Goal: Transaction & Acquisition: Purchase product/service

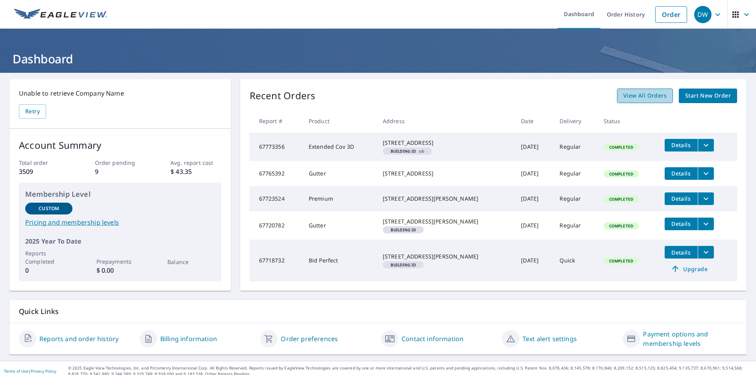
click at [658, 98] on span "View All Orders" at bounding box center [644, 96] width 43 height 10
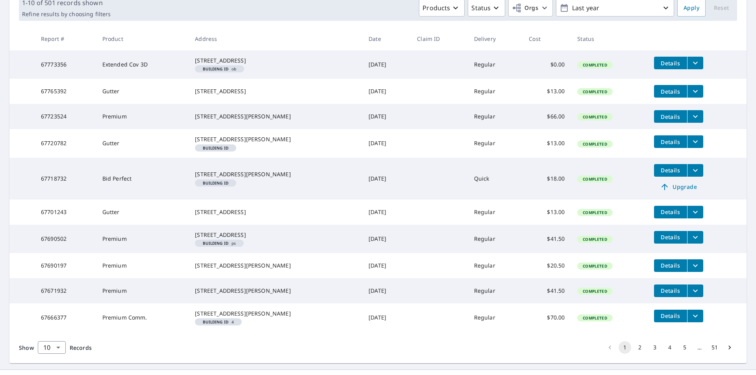
scroll to position [133, 0]
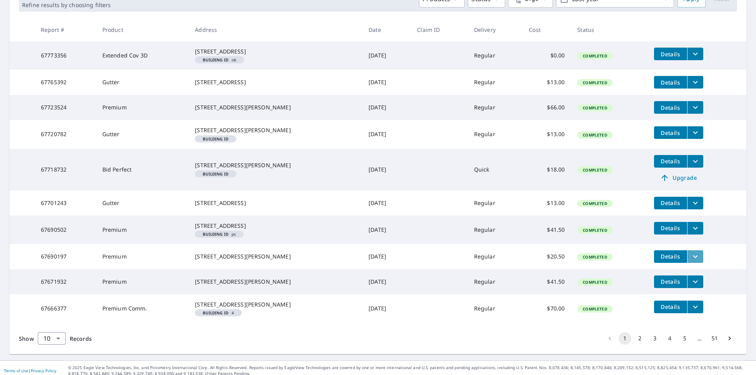
click at [693, 258] on icon "filesDropdownBtn-67690197" at bounding box center [695, 256] width 5 height 3
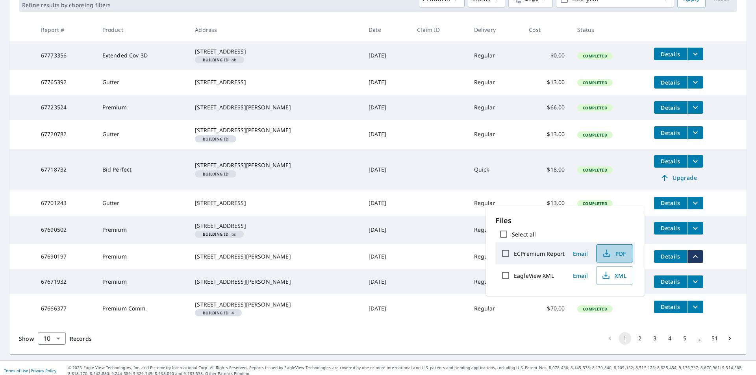
click at [625, 255] on span "PDF" at bounding box center [613, 253] width 25 height 9
click at [730, 191] on td "Details Upgrade" at bounding box center [697, 170] width 99 height 42
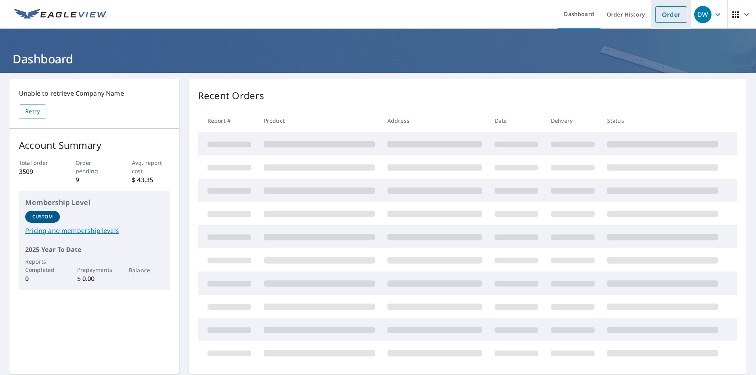
click at [666, 19] on link "Order" at bounding box center [671, 14] width 32 height 17
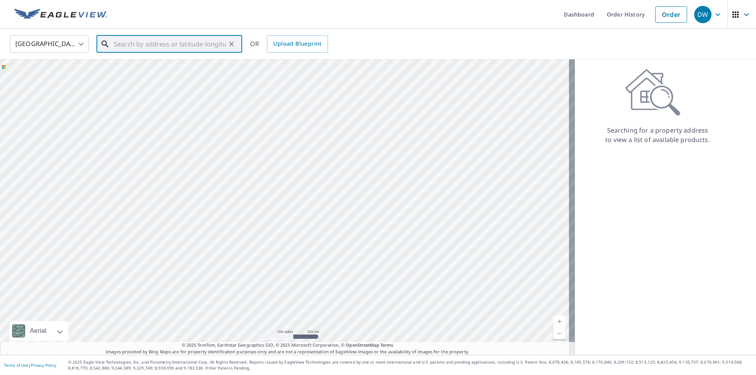
click at [208, 41] on input "text" at bounding box center [170, 44] width 112 height 22
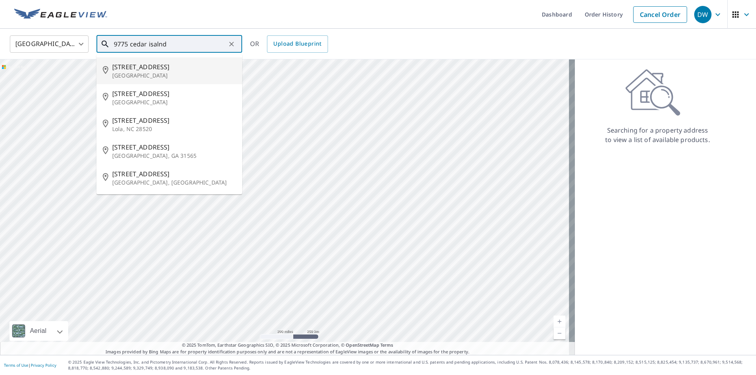
click at [150, 81] on li "9775 Cedar Island Rd White Lake, MI 48386" at bounding box center [169, 70] width 146 height 27
type input "9775 Cedar Island Rd White Lake, MI 48386"
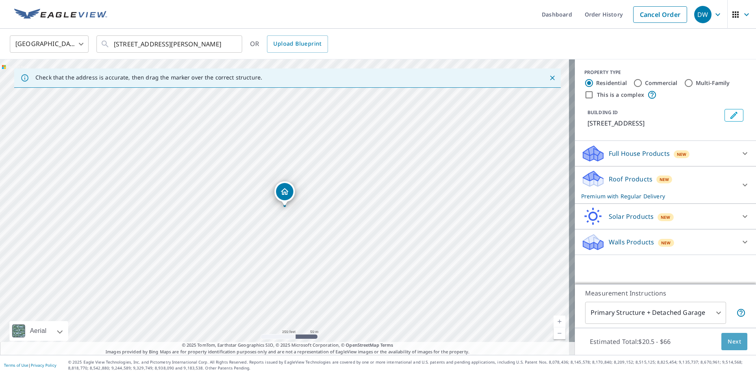
click at [728, 342] on span "Next" at bounding box center [734, 342] width 13 height 10
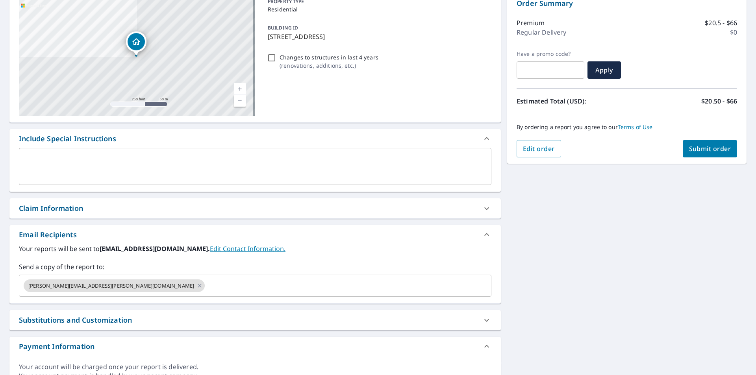
scroll to position [89, 0]
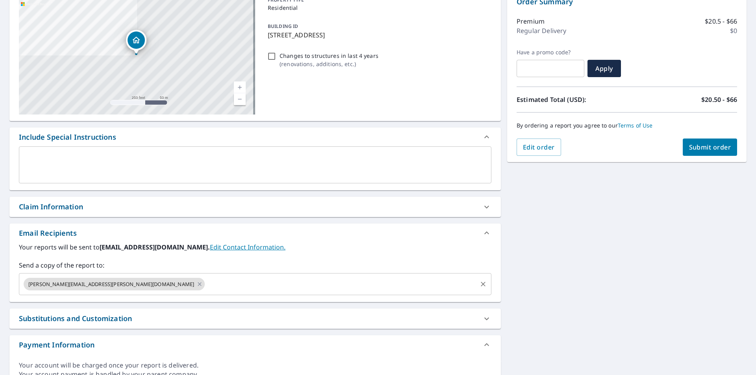
click at [89, 285] on span "therese.roy@abcsupply.com" at bounding box center [111, 284] width 175 height 7
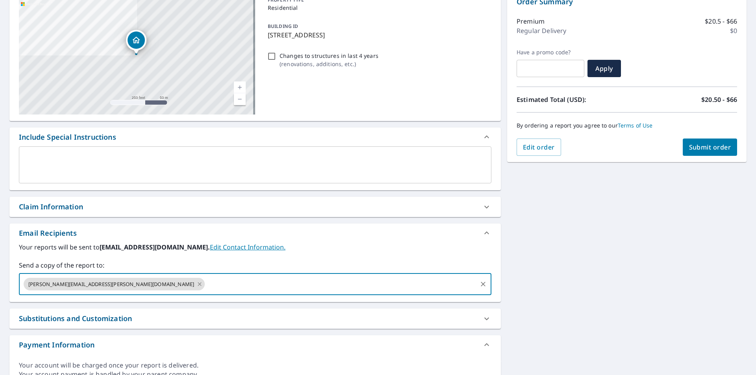
click at [196, 281] on icon at bounding box center [199, 284] width 6 height 9
drag, startPoint x: 104, startPoint y: 281, endPoint x: 87, endPoint y: 283, distance: 16.7
click at [87, 283] on input "text" at bounding box center [249, 284] width 454 height 15
type input "james.Gogola@abcsupply.com"
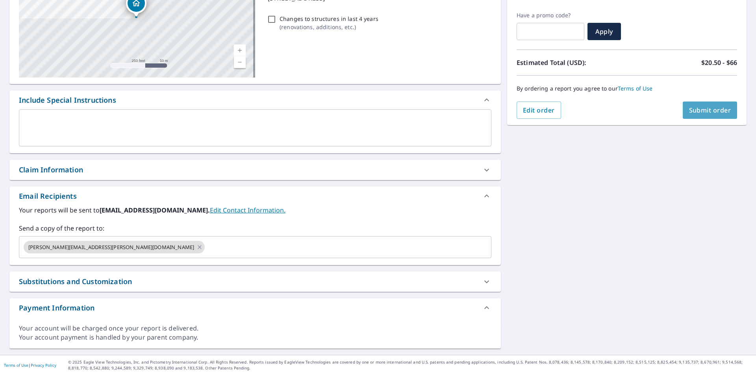
click at [722, 111] on span "Submit order" at bounding box center [710, 110] width 42 height 9
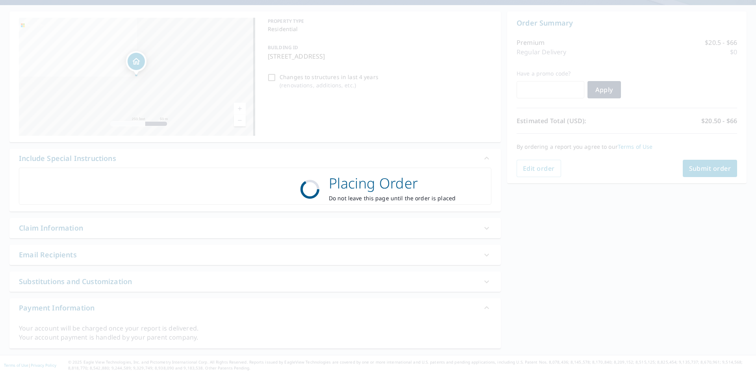
scroll to position [68, 0]
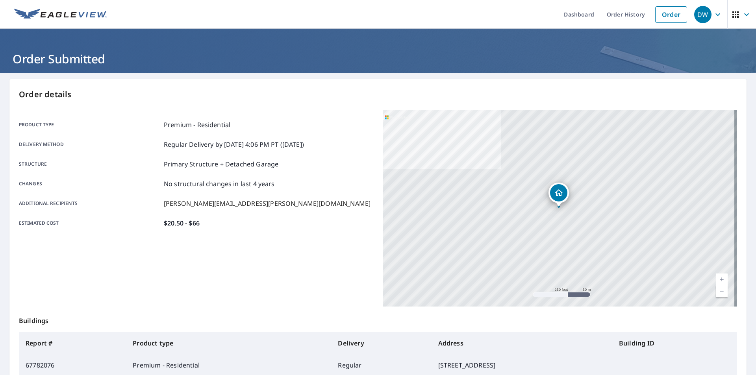
click at [742, 15] on icon "button" at bounding box center [746, 14] width 9 height 9
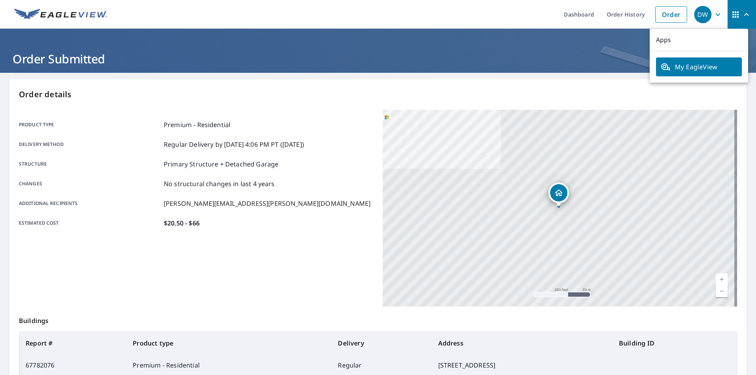
click at [714, 16] on icon "button" at bounding box center [717, 14] width 9 height 9
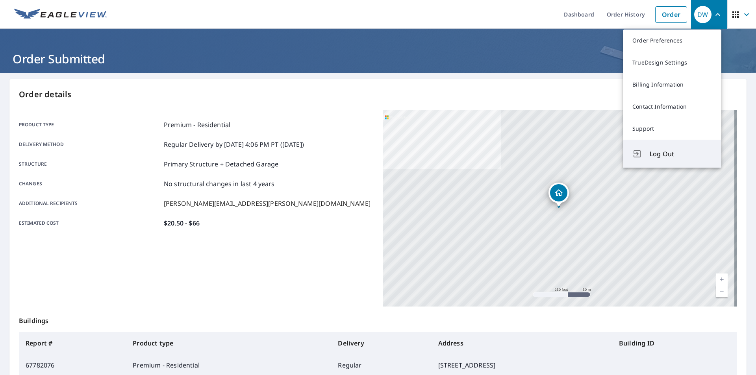
click at [660, 150] on span "Log Out" at bounding box center [681, 153] width 62 height 9
